Goal: Entertainment & Leisure: Consume media (video, audio)

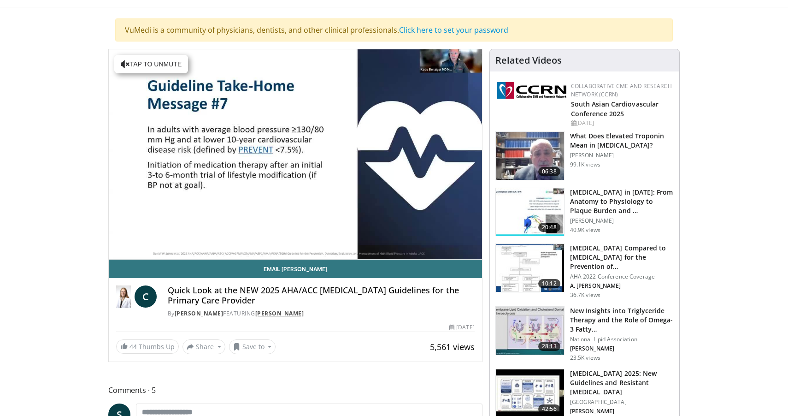
scroll to position [52, 0]
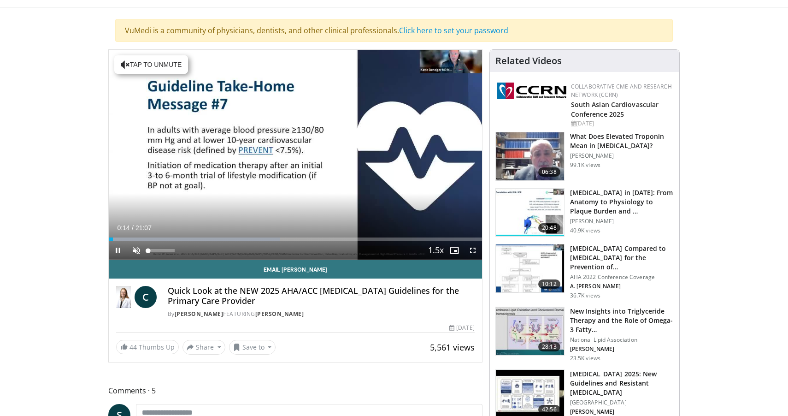
click at [135, 249] on span "Video Player" at bounding box center [136, 250] width 18 height 18
click at [134, 250] on span "Video Player" at bounding box center [136, 250] width 18 height 18
click at [135, 251] on span "Video Player" at bounding box center [136, 250] width 18 height 18
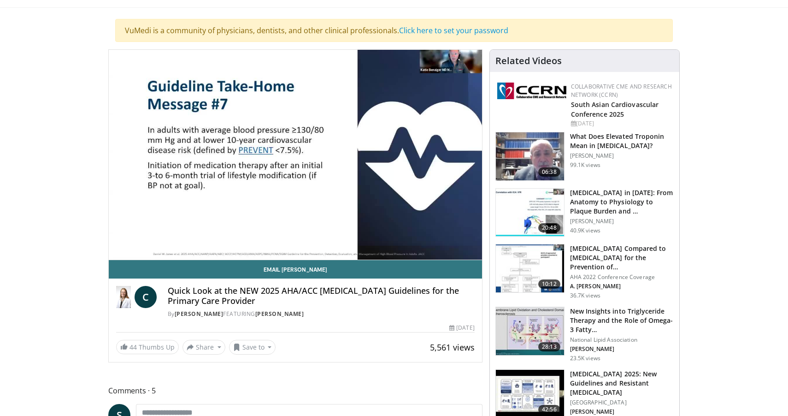
scroll to position [51, 0]
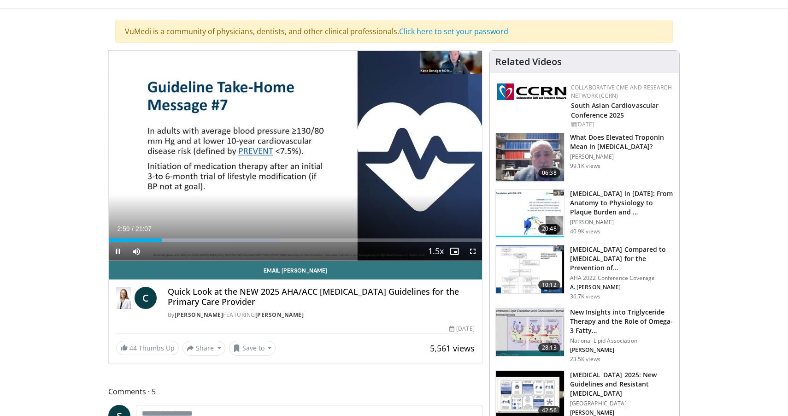
click at [120, 255] on span "Video Player" at bounding box center [118, 251] width 18 height 18
click at [119, 252] on span "Video Player" at bounding box center [118, 251] width 18 height 18
click at [117, 250] on span "Video Player" at bounding box center [118, 251] width 18 height 18
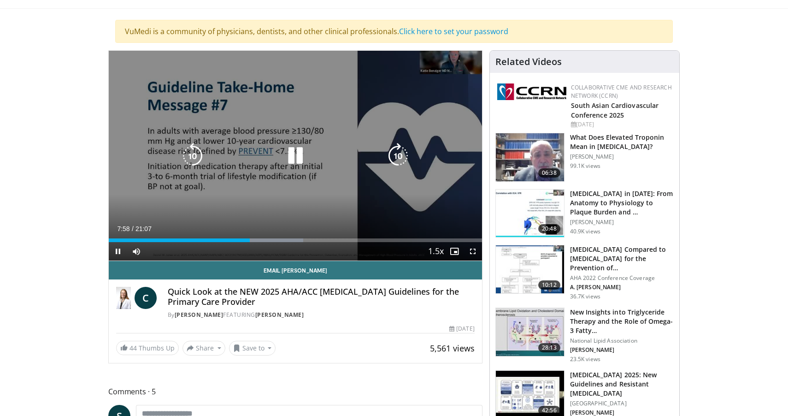
click at [118, 251] on span "Video Player" at bounding box center [118, 251] width 18 height 18
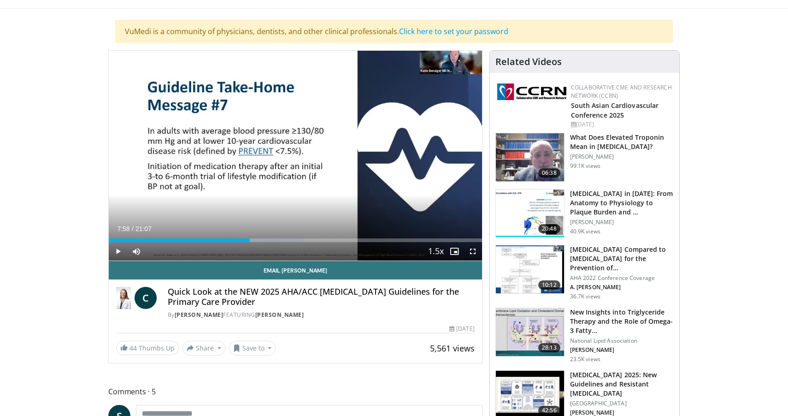
click at [118, 251] on span "Video Player" at bounding box center [118, 251] width 18 height 18
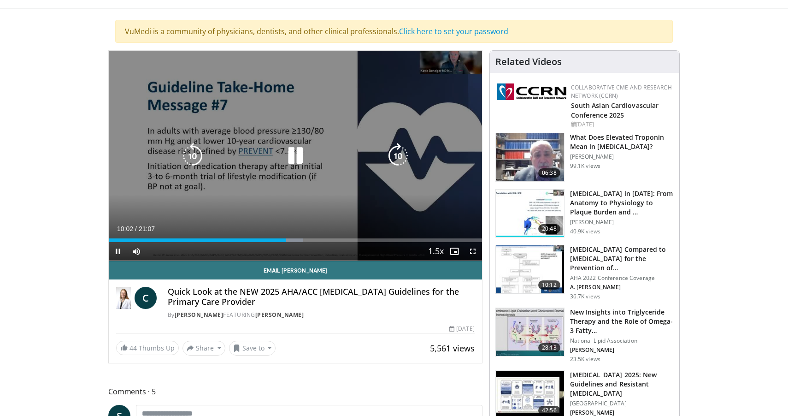
click at [295, 152] on icon "Video Player" at bounding box center [295, 156] width 26 height 26
